Goal: Navigation & Orientation: Go to known website

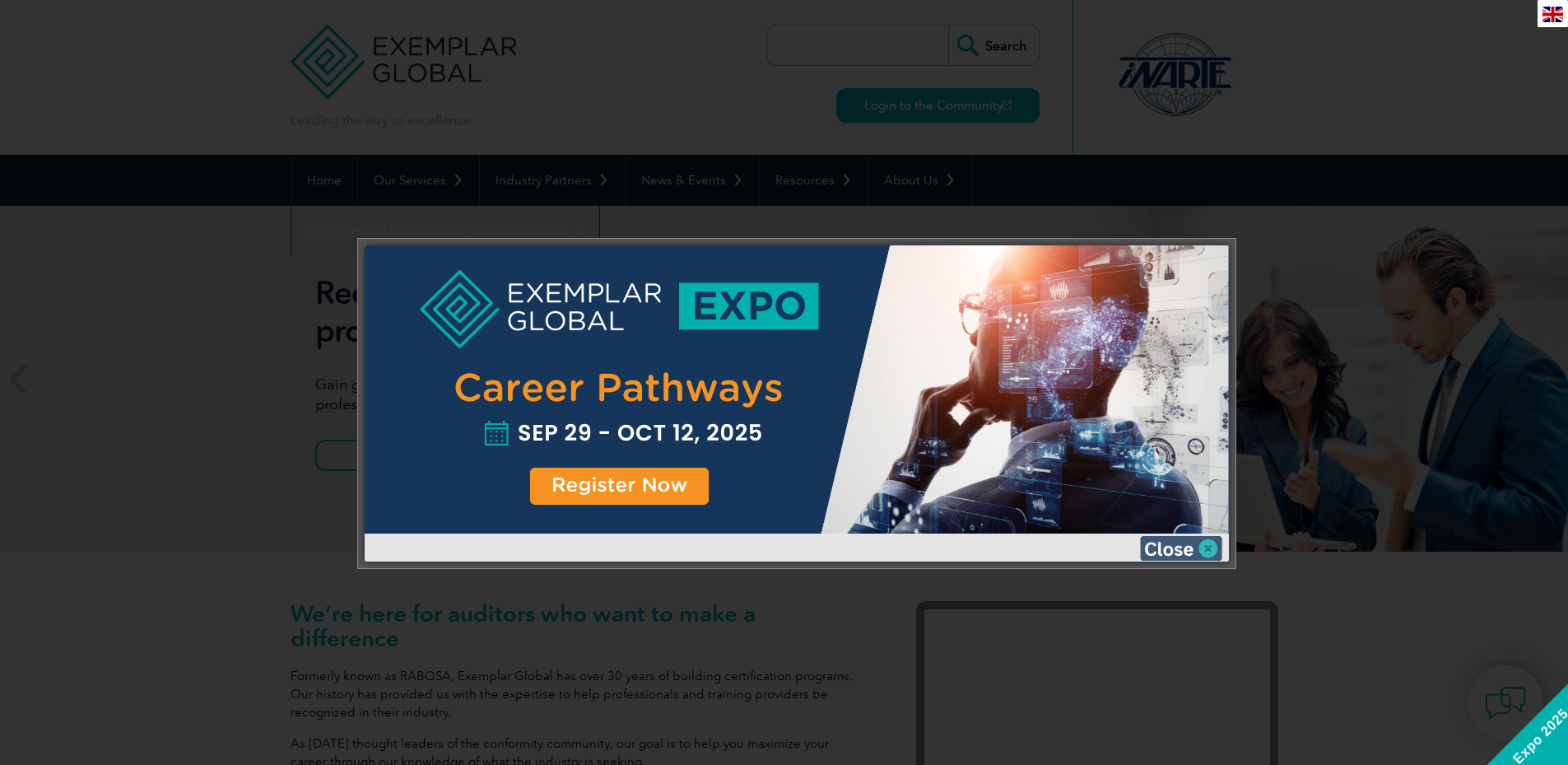
click at [1206, 545] on img at bounding box center [1181, 548] width 82 height 25
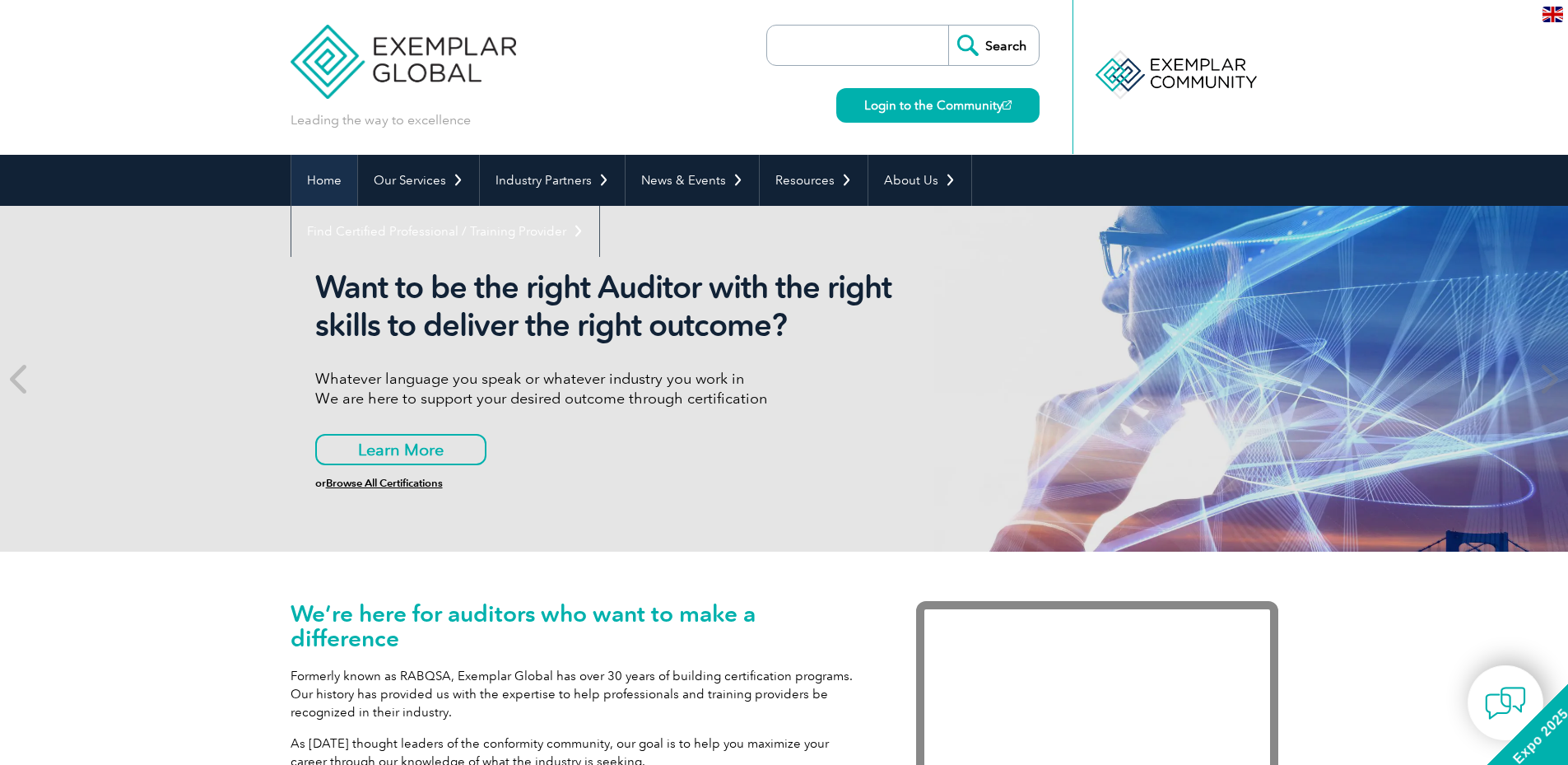
click at [327, 185] on link "Home" at bounding box center [324, 180] width 66 height 51
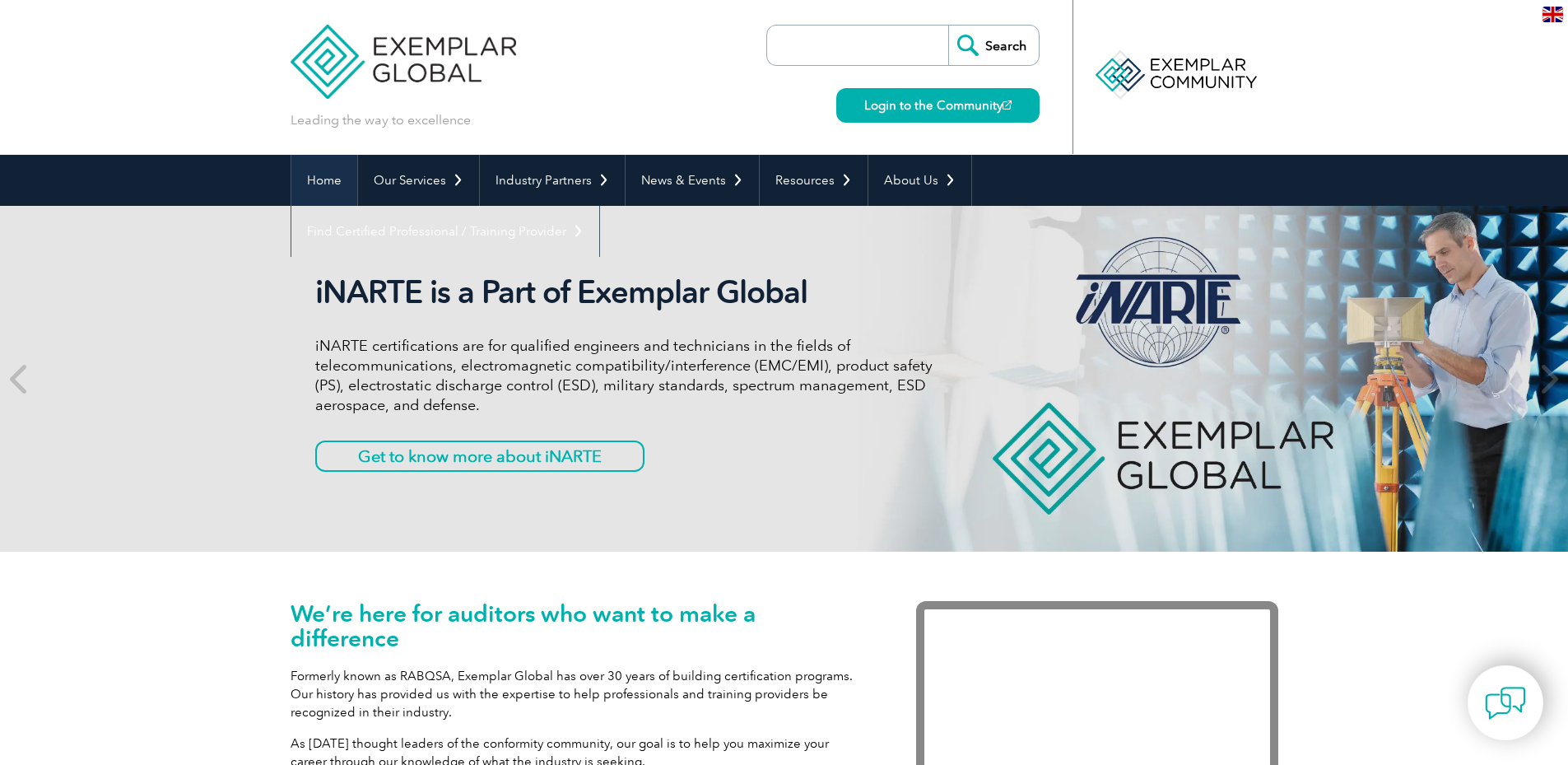
click at [327, 185] on link "Home" at bounding box center [324, 180] width 66 height 51
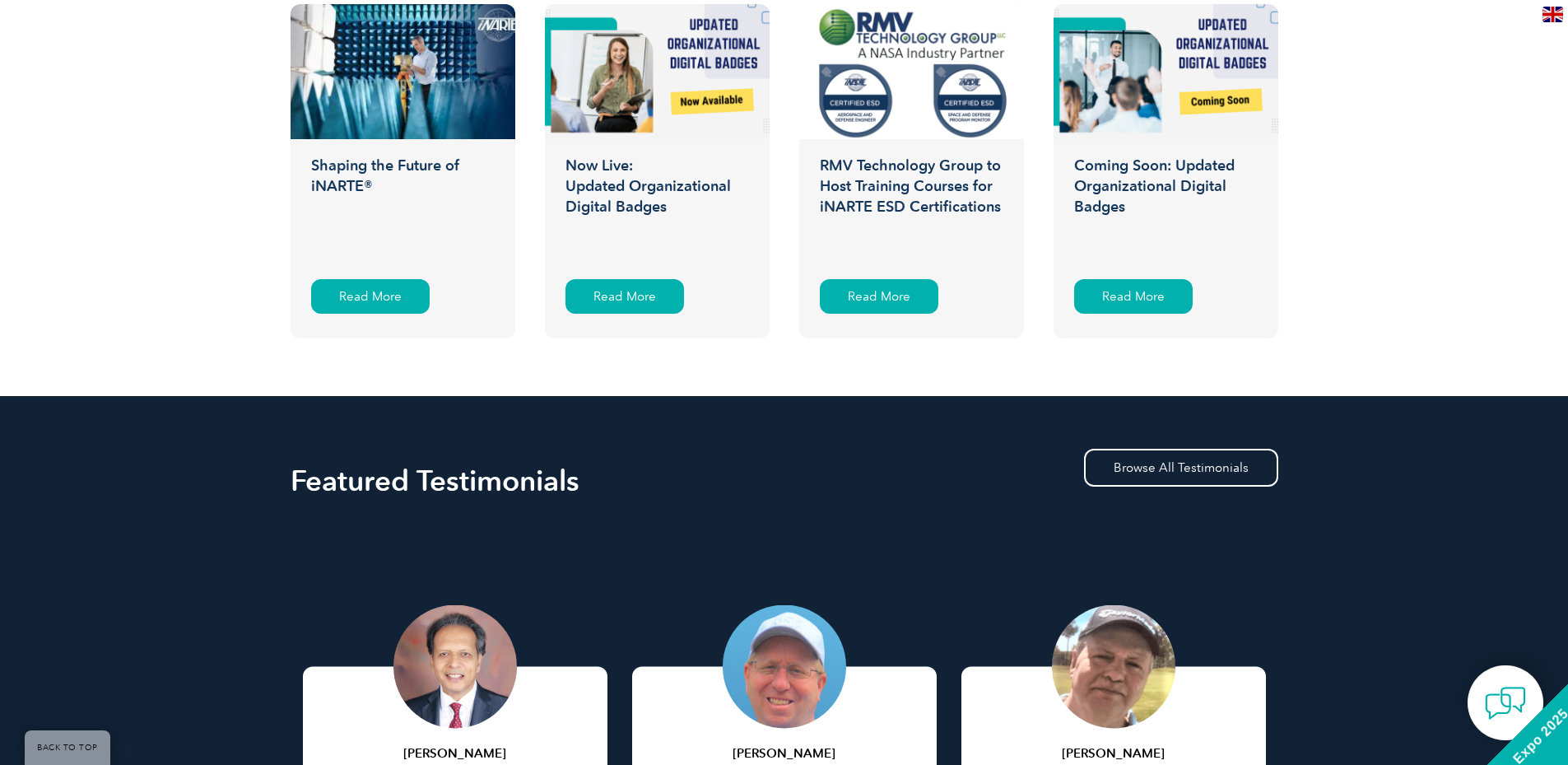
scroll to position [2965, 0]
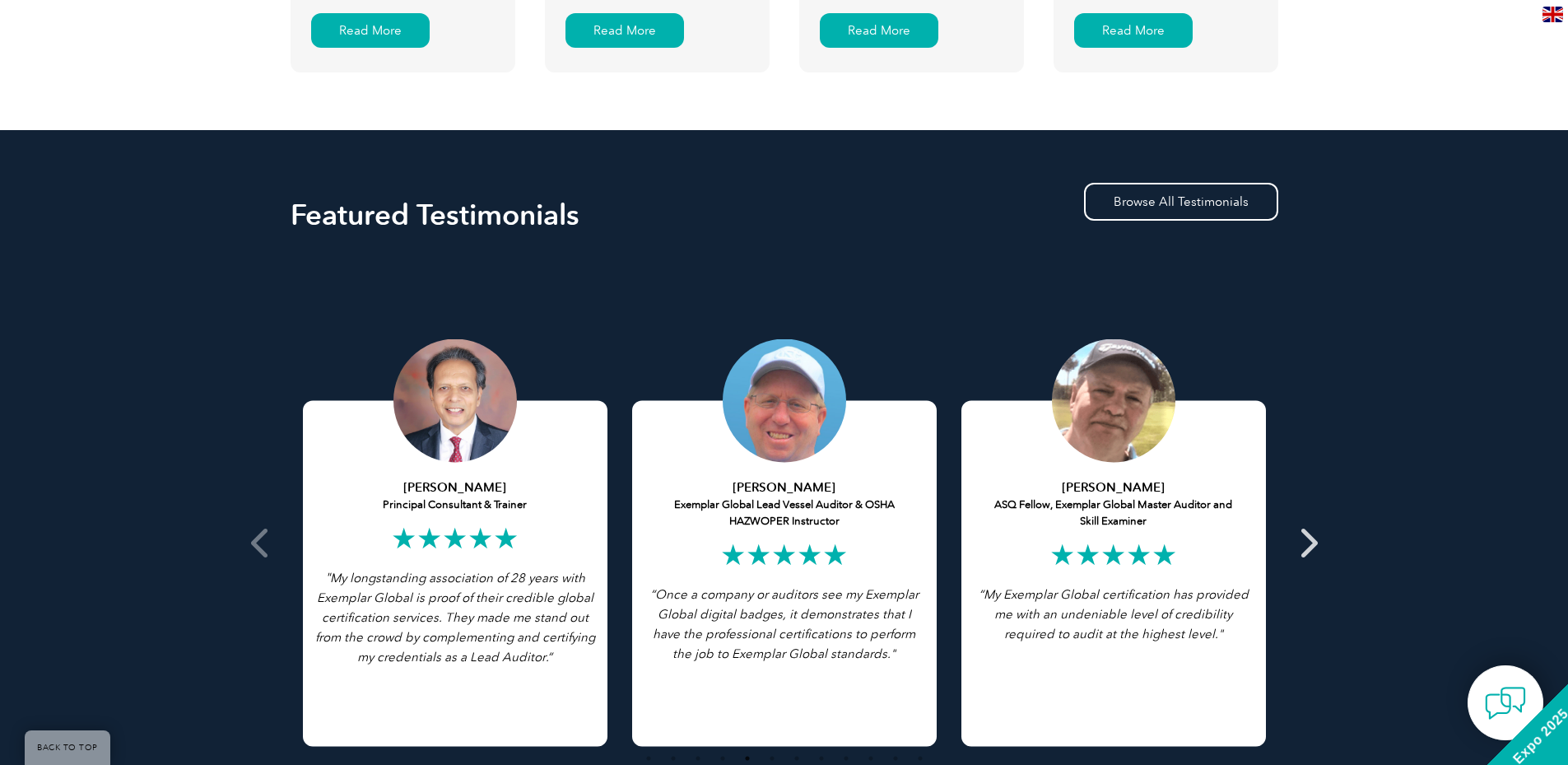
click at [1311, 543] on icon at bounding box center [1308, 543] width 21 height 0
click at [259, 543] on icon at bounding box center [262, 543] width 21 height 0
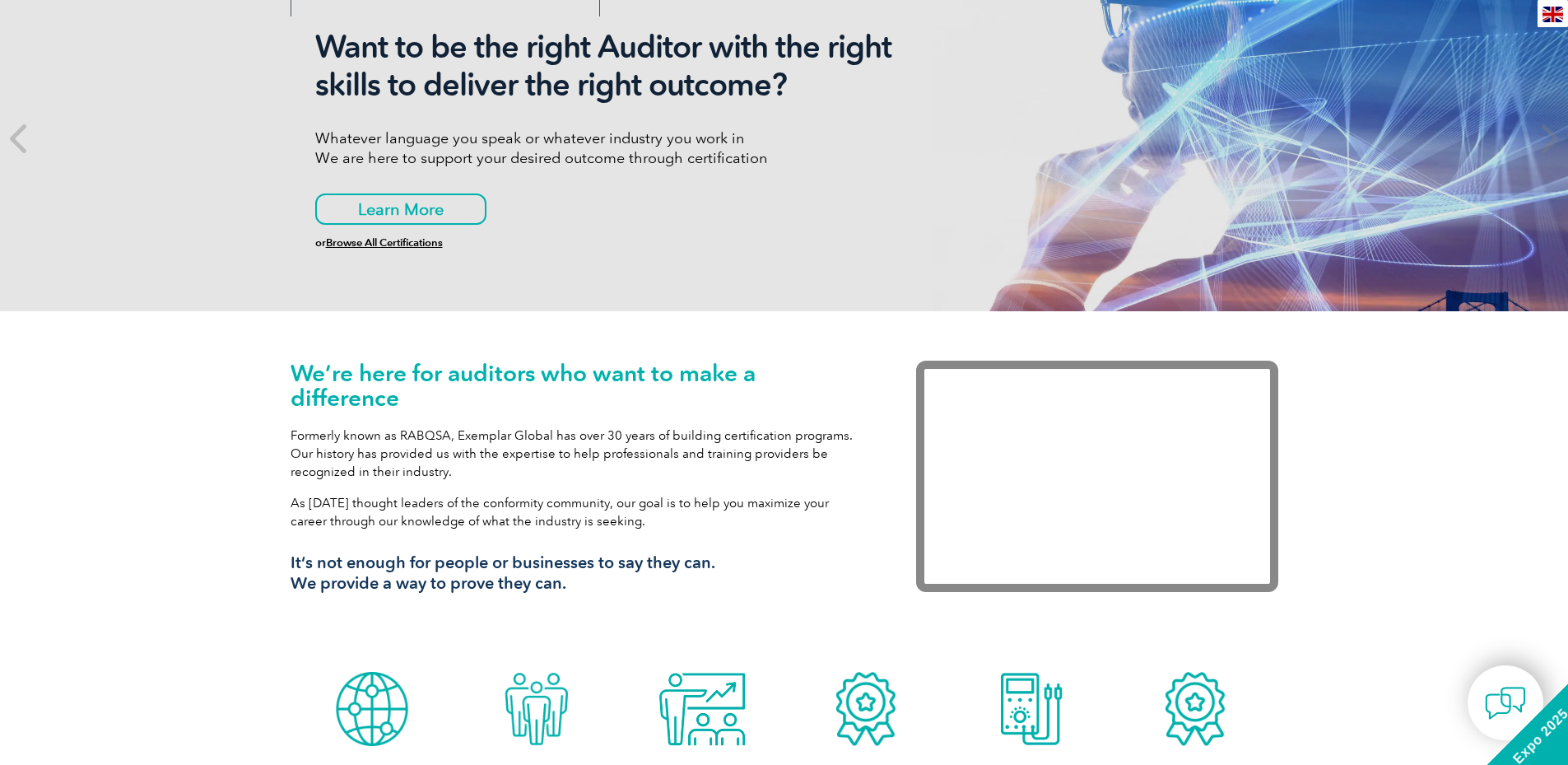
scroll to position [0, 0]
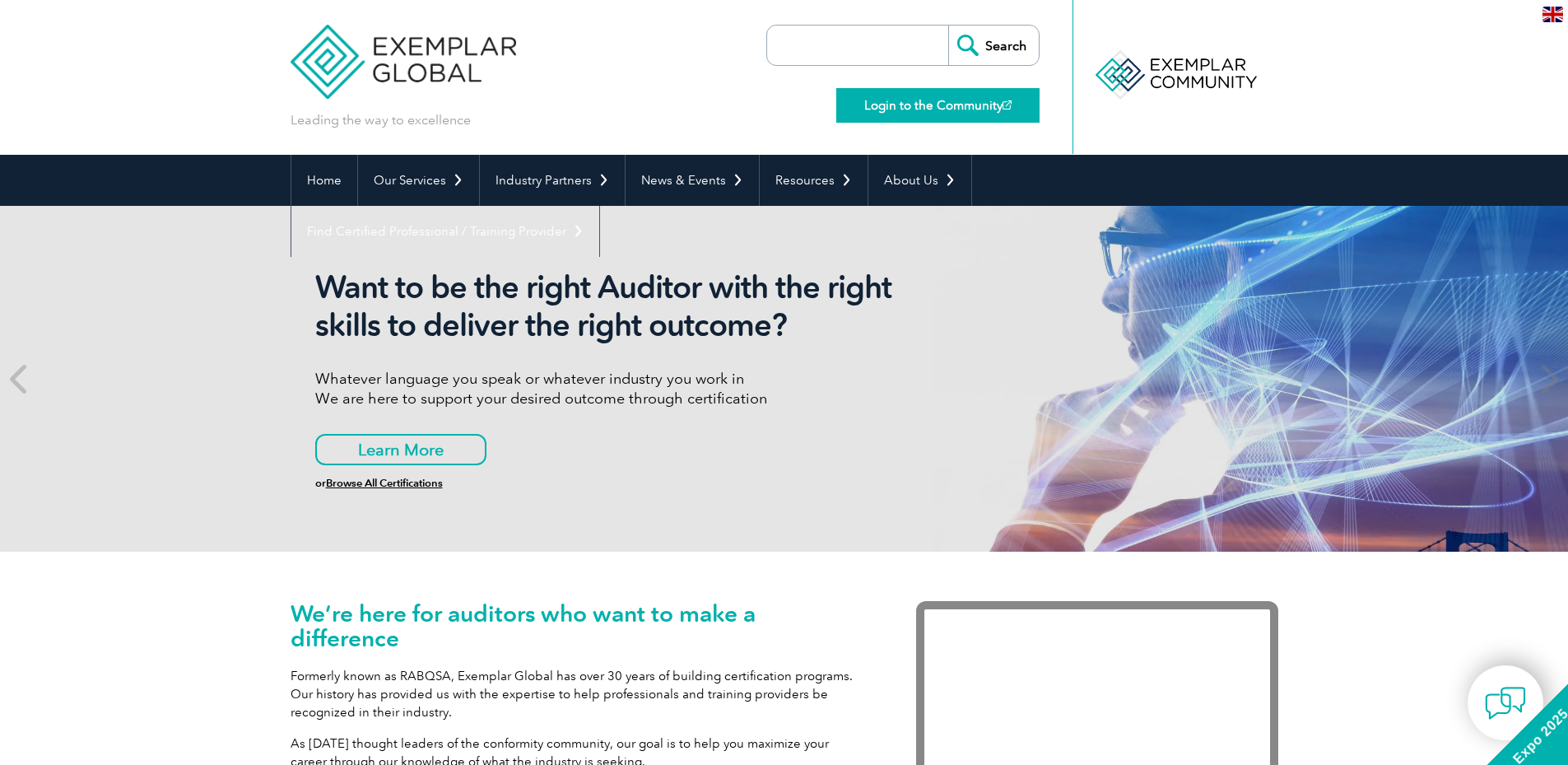
click at [892, 109] on link "Login to the Community" at bounding box center [937, 105] width 203 height 35
